Goal: Task Accomplishment & Management: Use online tool/utility

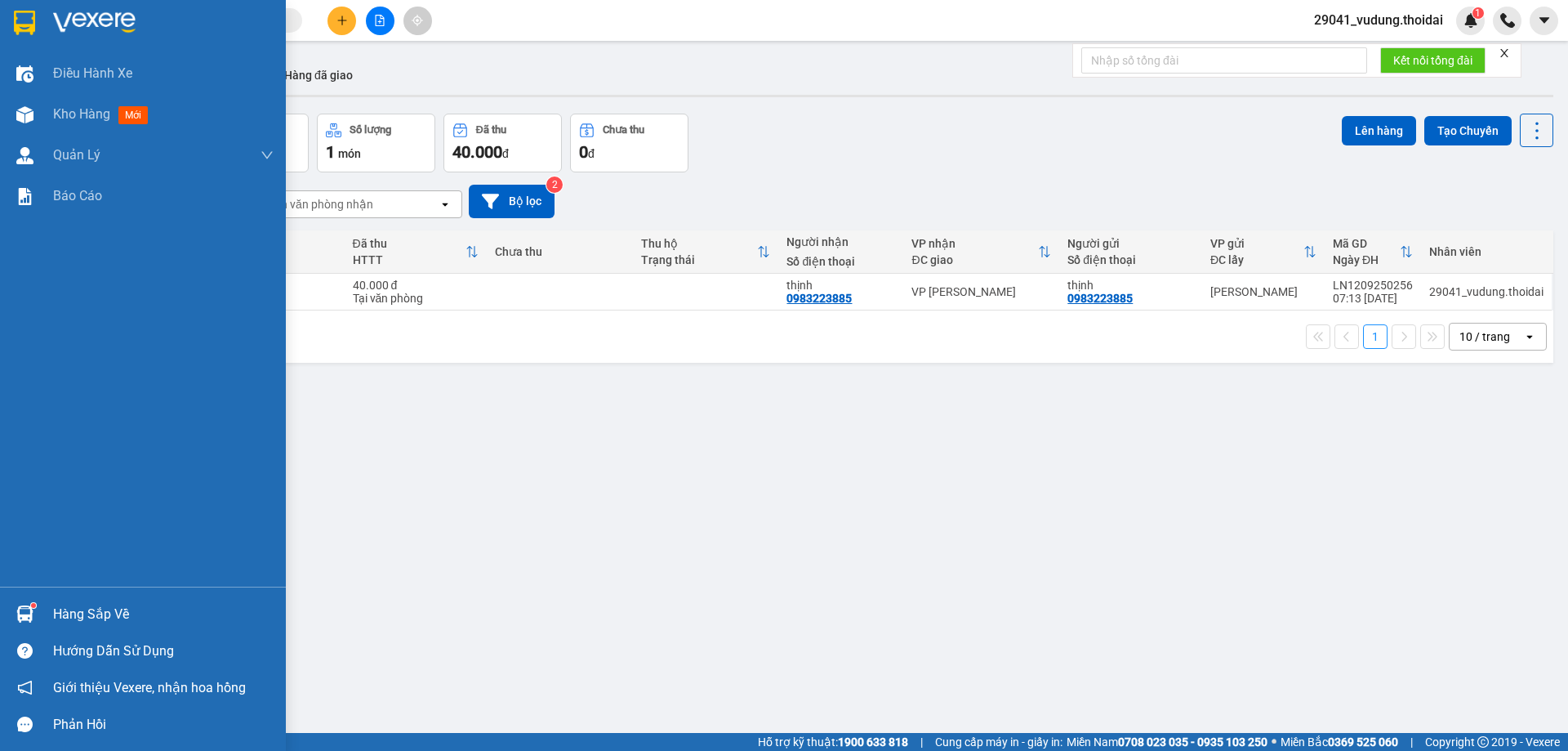
click at [59, 612] on div "Hàng sắp về" at bounding box center [164, 614] width 220 height 24
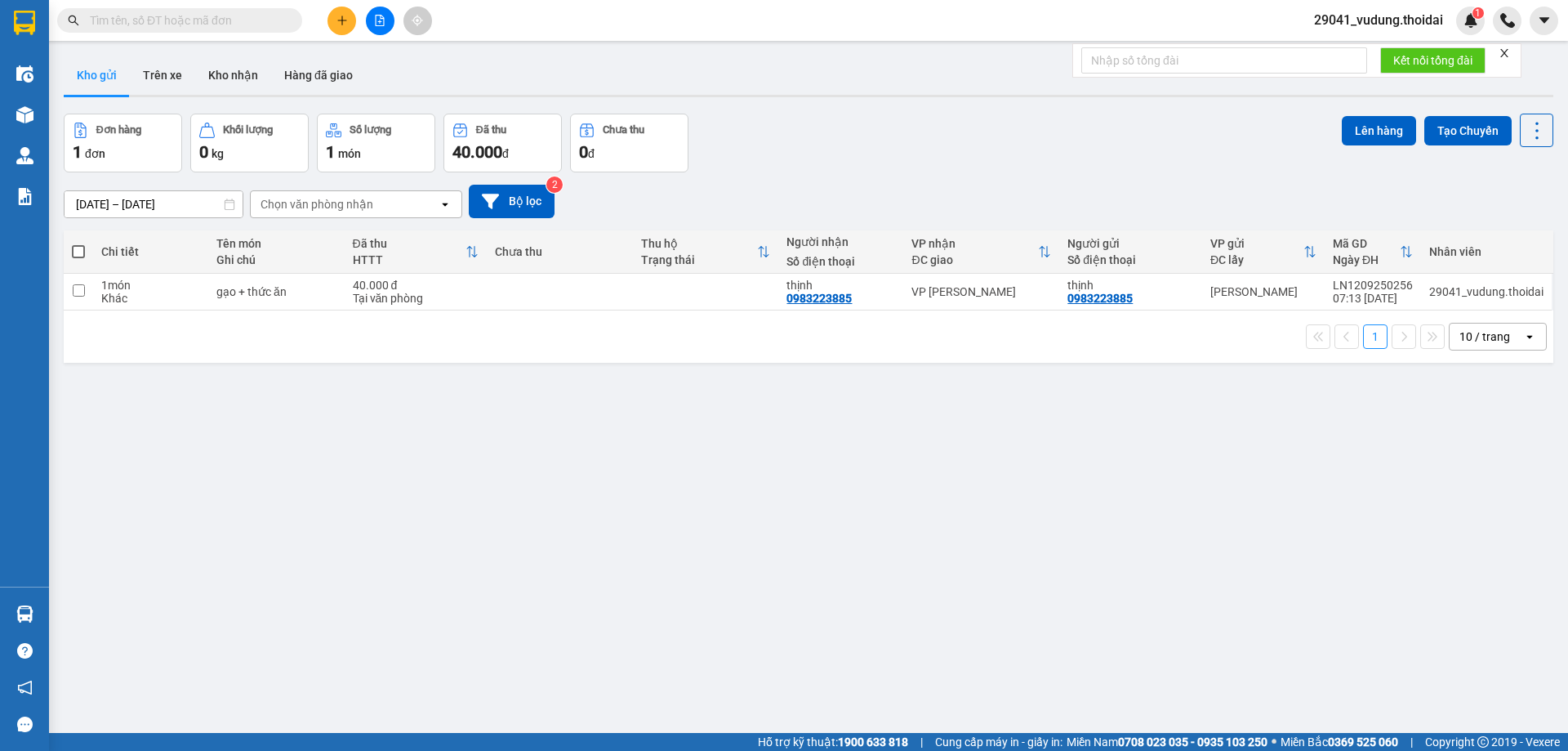
click at [993, 574] on section "Kết quả tìm kiếm ( 0 ) Bộ lọc No Data 29041_vudung.thoidai 1 Điều hành xe Kho h…" at bounding box center [784, 376] width 1568 height 751
click at [80, 295] on input "checkbox" at bounding box center [78, 290] width 12 height 12
checkbox input "true"
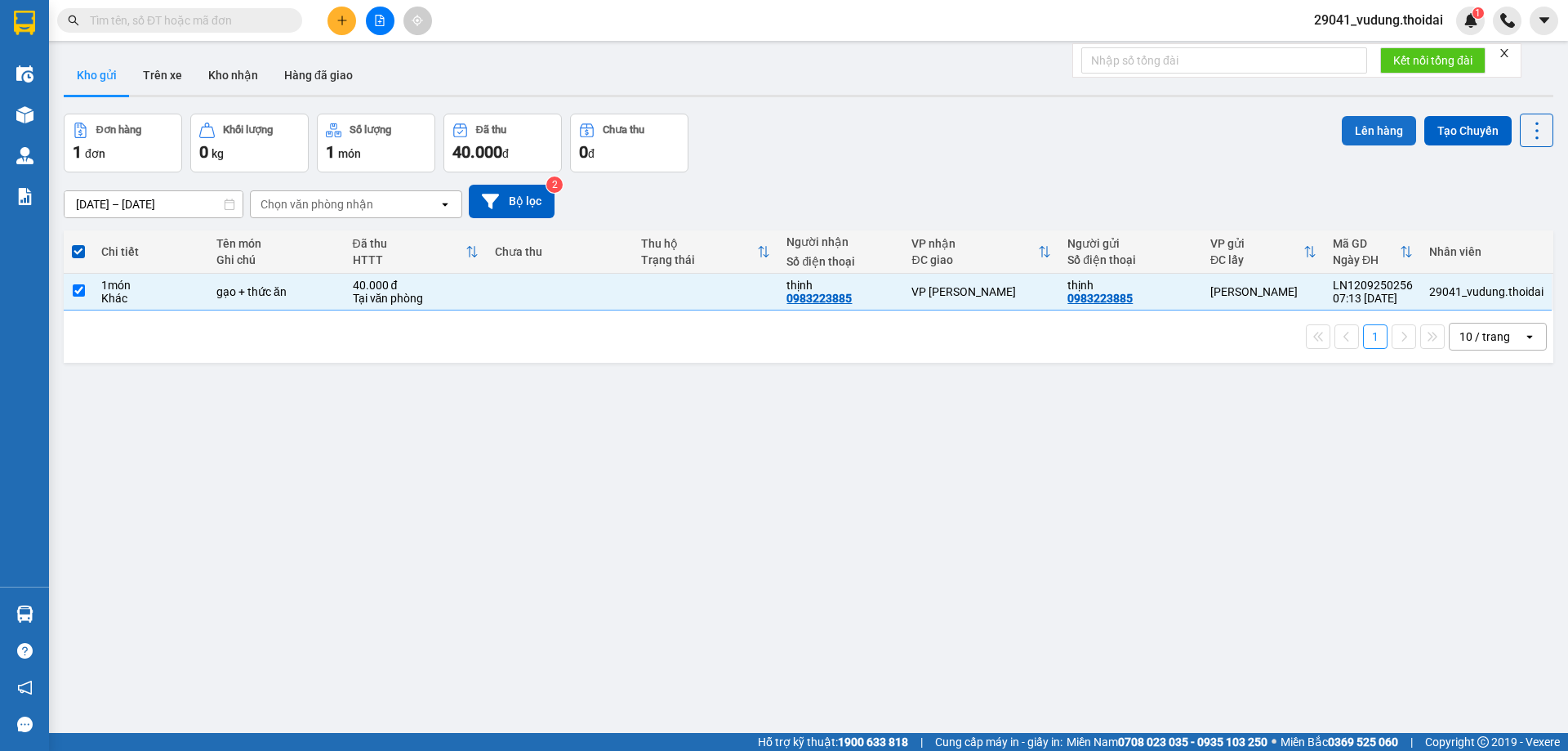
click at [1357, 121] on button "Lên hàng" at bounding box center [1379, 131] width 74 height 29
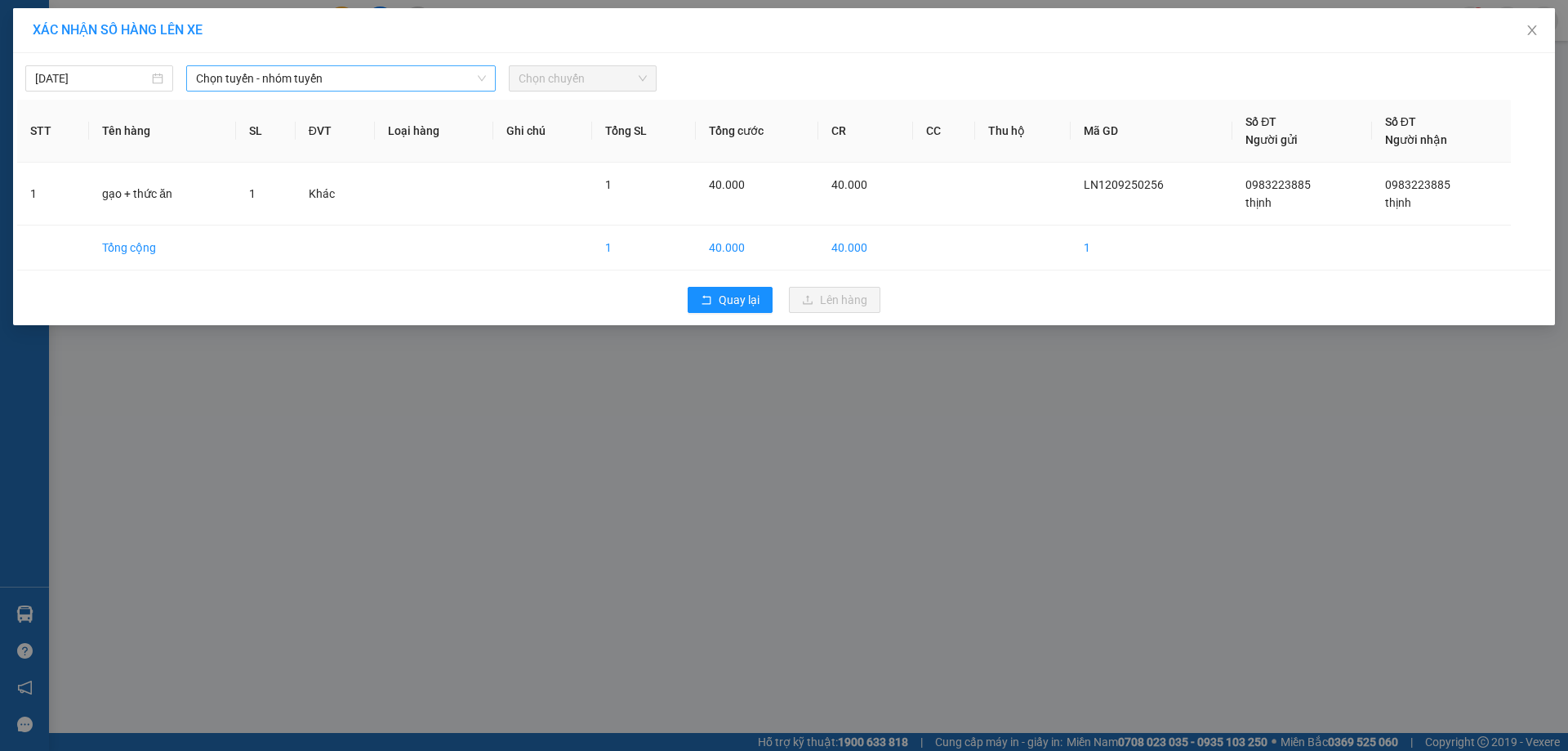
click at [226, 81] on span "Chọn tuyến - nhóm tuyến" at bounding box center [341, 78] width 290 height 24
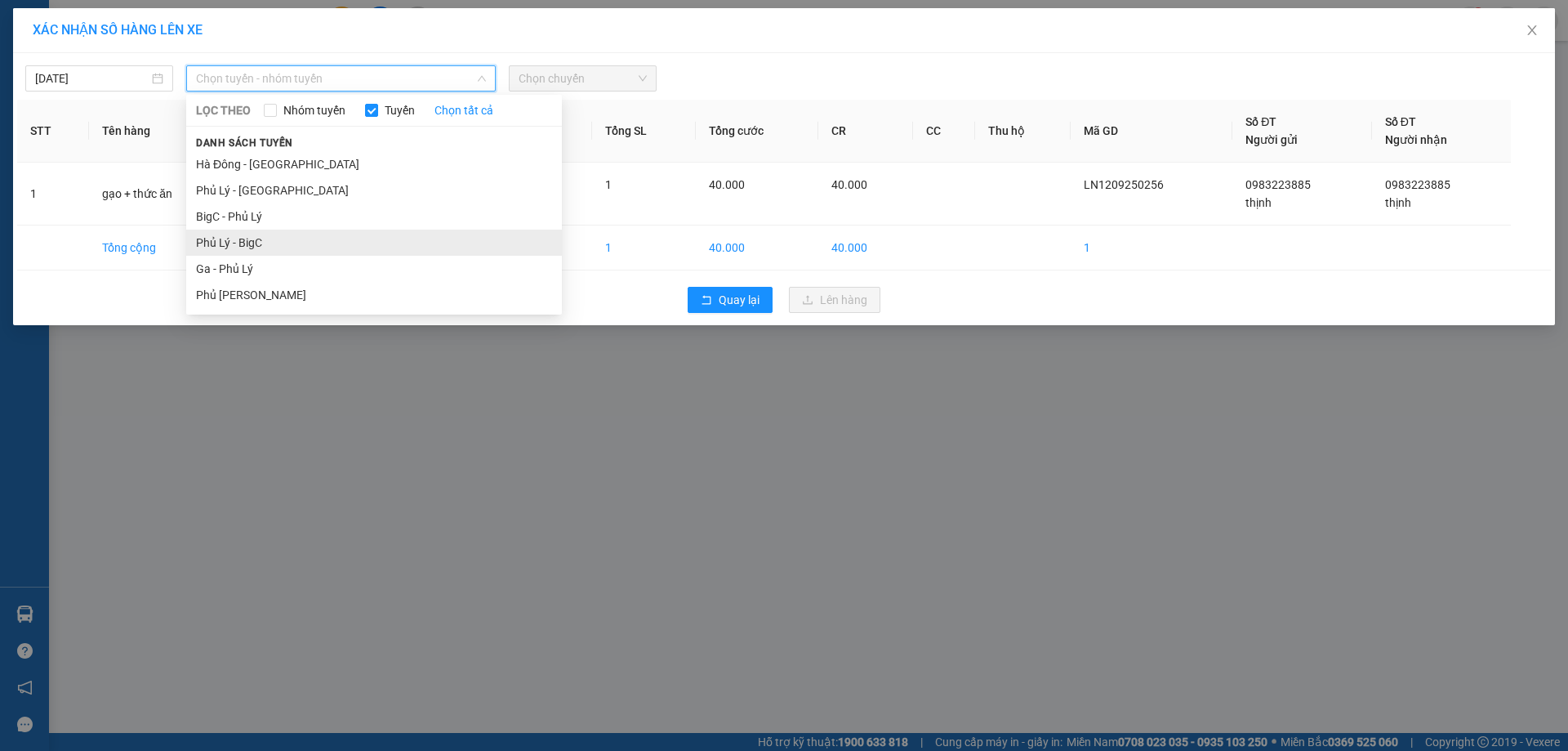
click at [236, 240] on li "Phủ Lý - BigC" at bounding box center [374, 243] width 375 height 26
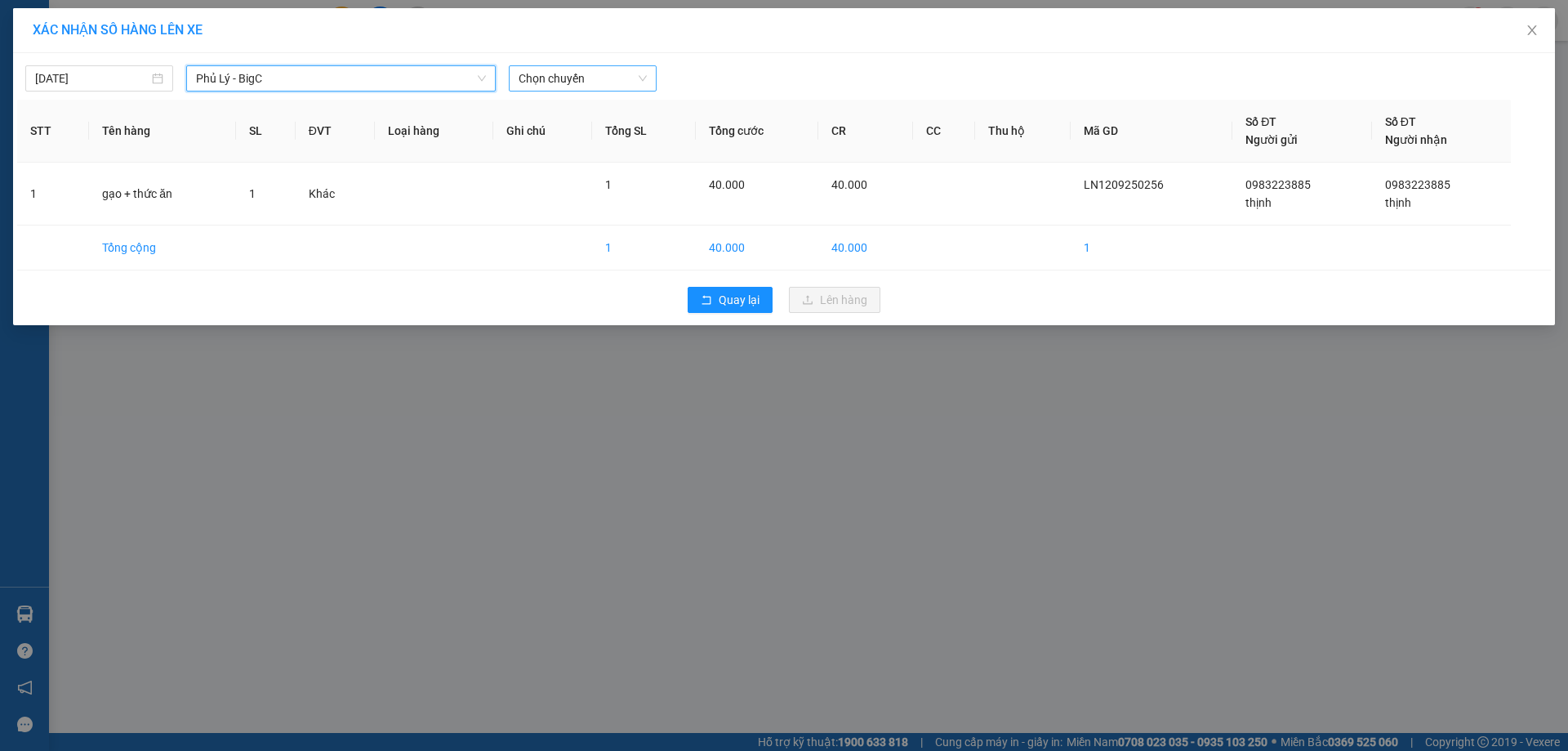
click at [531, 81] on span "Chọn chuyến" at bounding box center [582, 78] width 128 height 24
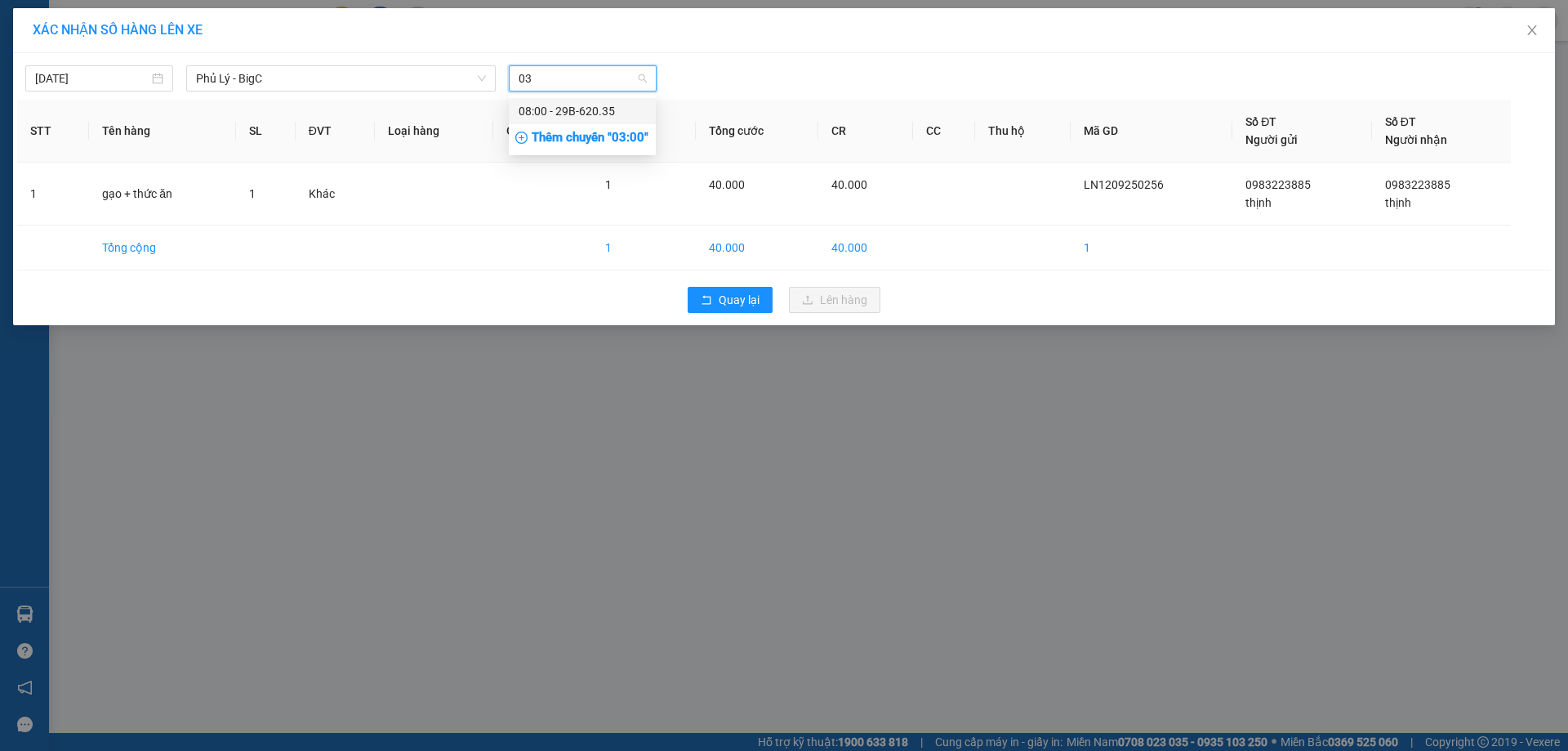
type input "035"
click at [596, 111] on div "08:00 - 29B-620.35" at bounding box center [582, 111] width 127 height 18
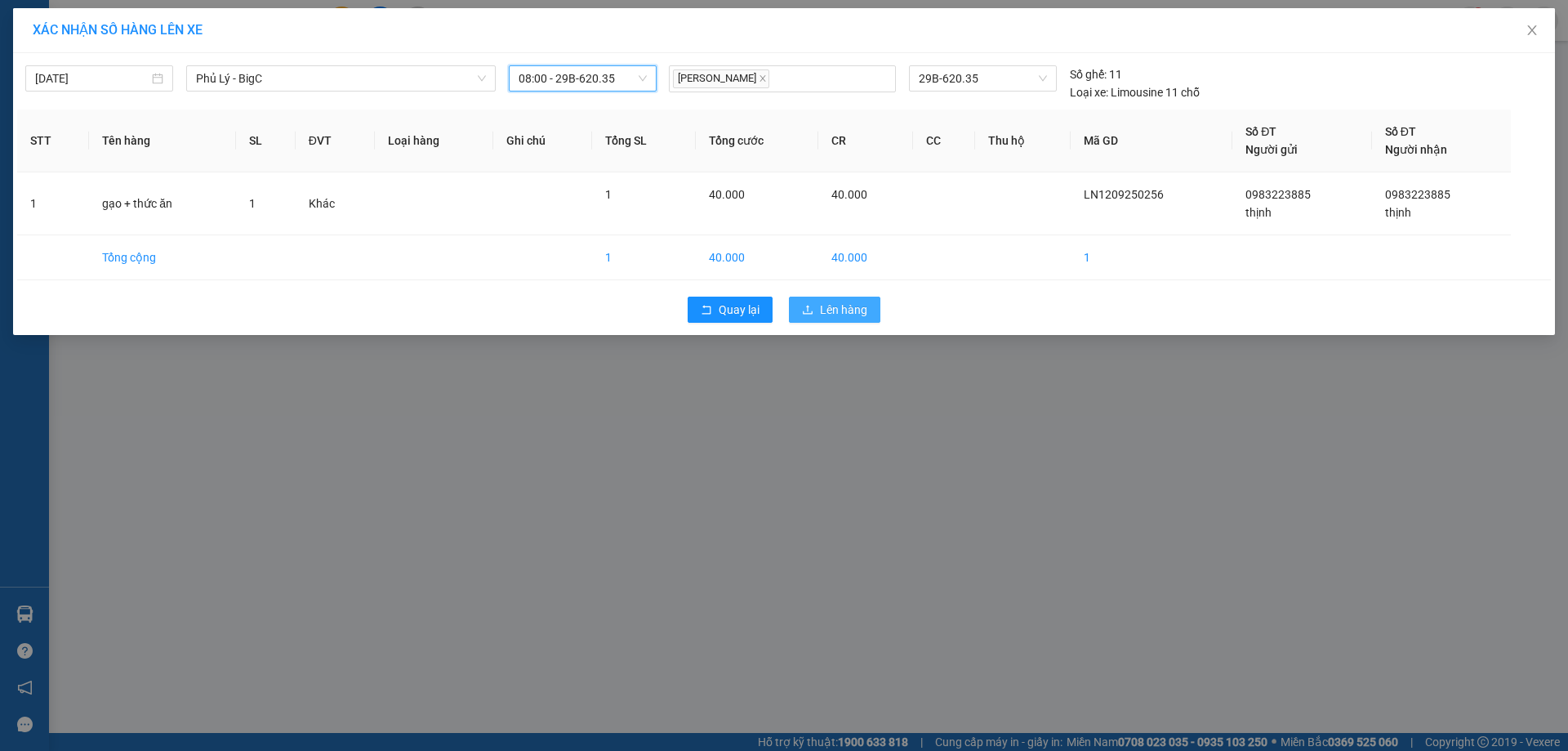
click at [815, 308] on button "Lên hàng" at bounding box center [834, 309] width 91 height 26
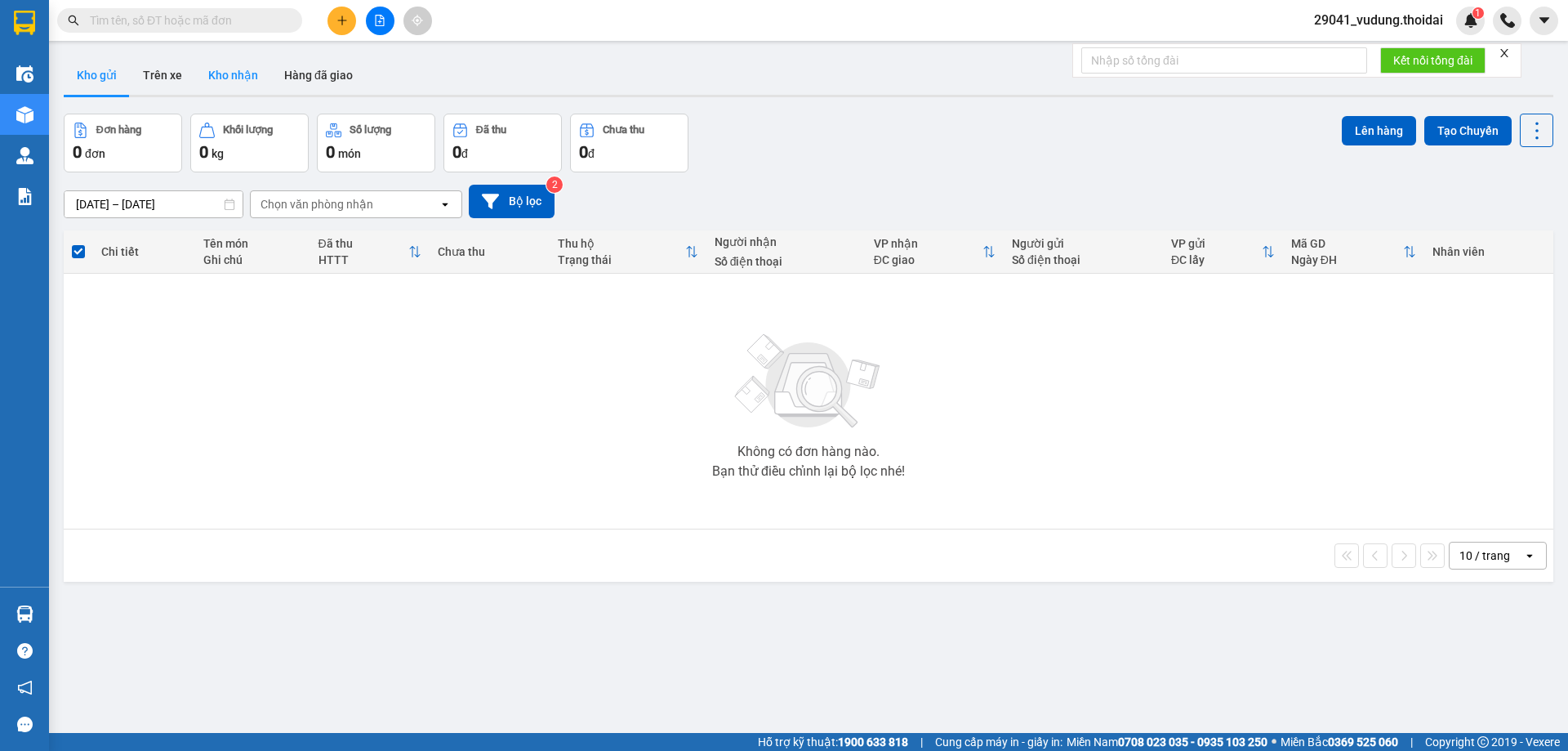
click at [214, 70] on button "Kho nhận" at bounding box center [233, 76] width 76 height 40
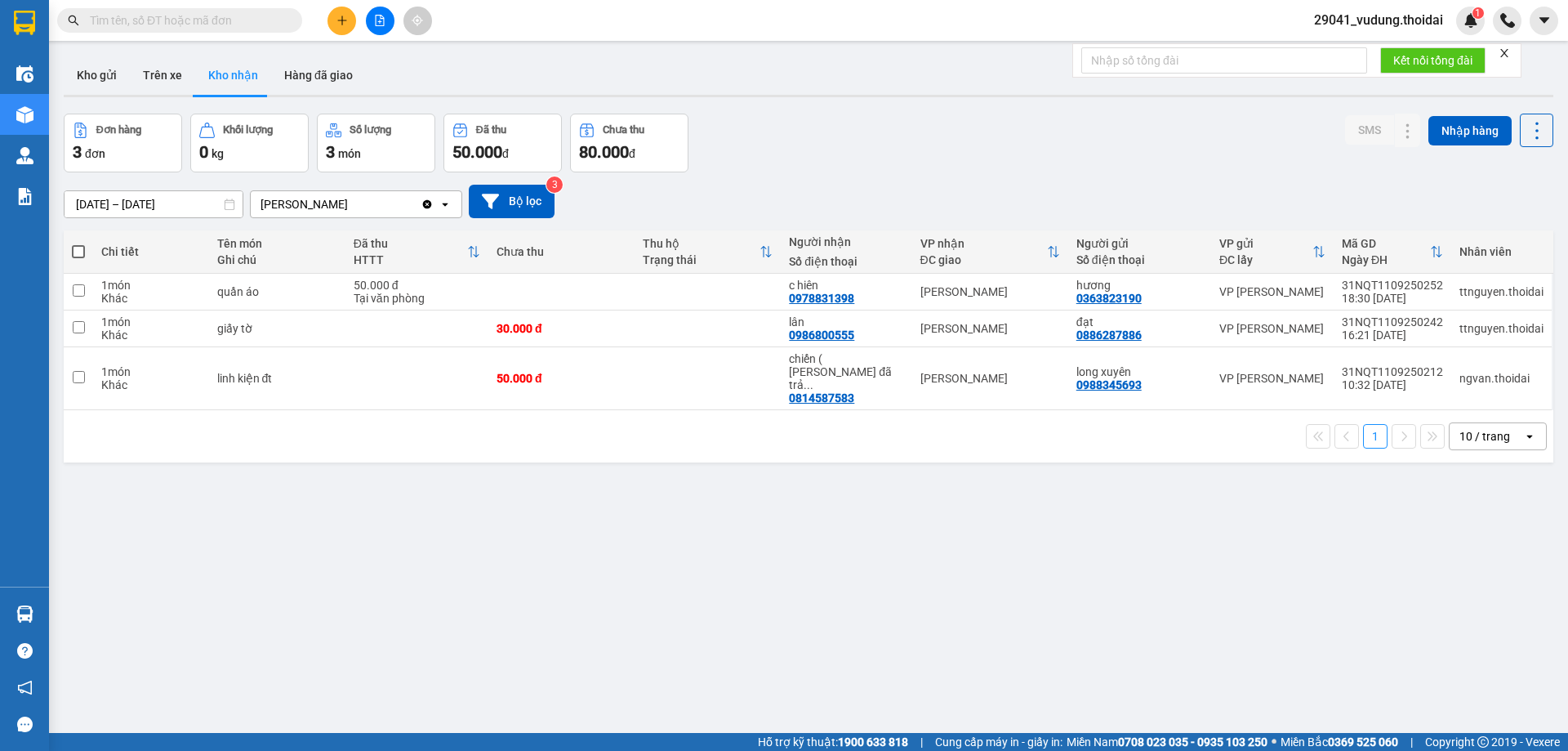
click at [252, 73] on button "Kho nhận" at bounding box center [233, 76] width 76 height 40
